Goal: Task Accomplishment & Management: Use online tool/utility

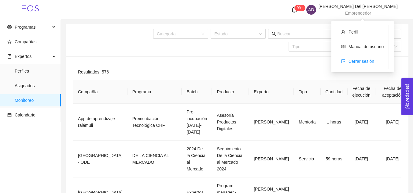
click at [363, 63] on span "Cerrar sesión" at bounding box center [361, 61] width 26 height 5
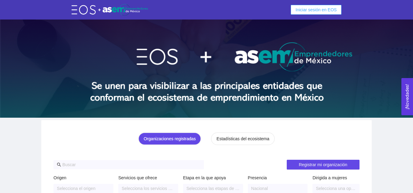
click at [328, 12] on span "Iniciar sesión en EOS" at bounding box center [316, 9] width 41 height 7
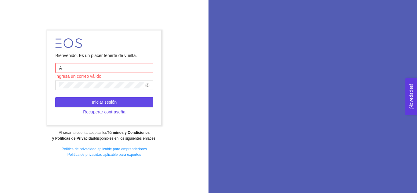
type input "[EMAIL_ADDRESS][DOMAIN_NAME]"
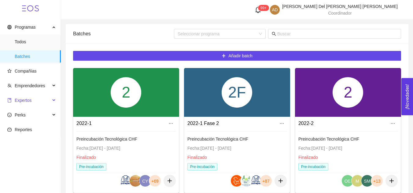
click at [34, 100] on span "Expertos" at bounding box center [28, 100] width 43 height 12
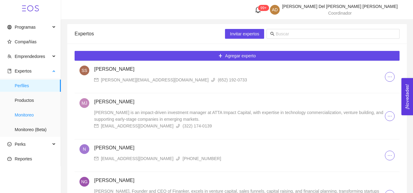
click at [35, 113] on span "Monitoreo" at bounding box center [35, 115] width 41 height 12
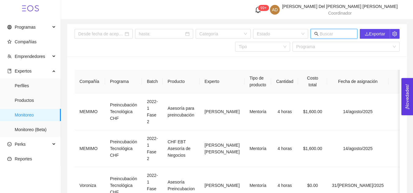
click at [331, 33] on input "text" at bounding box center [337, 34] width 34 height 7
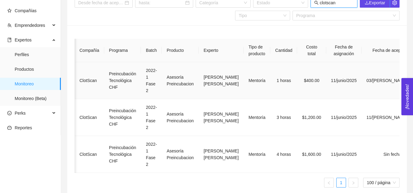
scroll to position [0, 69]
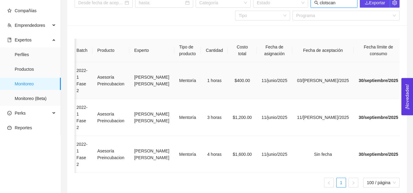
type input "clotscan"
